Goal: Transaction & Acquisition: Obtain resource

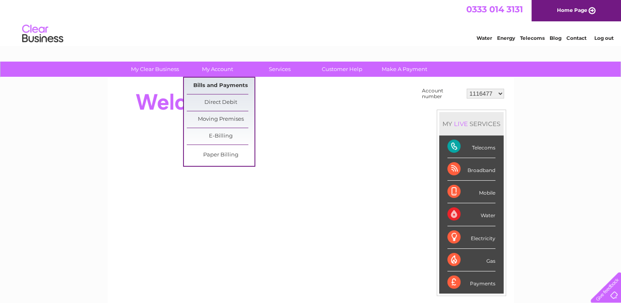
click at [218, 82] on link "Bills and Payments" at bounding box center [221, 86] width 68 height 16
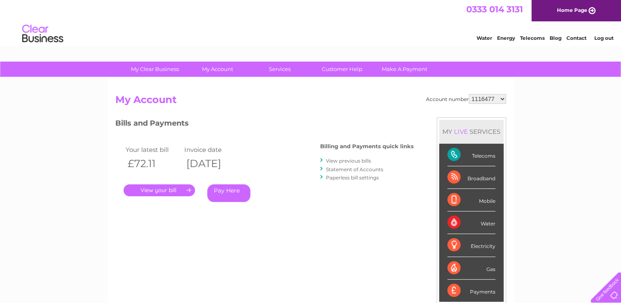
click at [158, 192] on link "." at bounding box center [159, 190] width 71 height 12
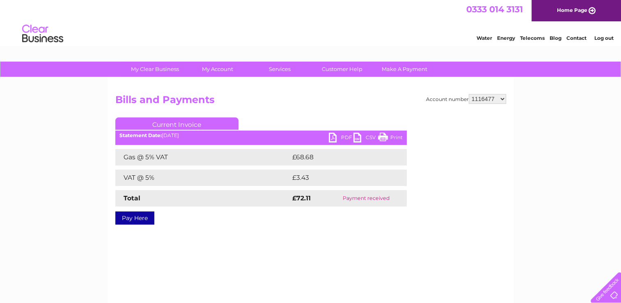
click at [343, 137] on link "PDF" at bounding box center [341, 139] width 25 height 12
